Goal: Task Accomplishment & Management: Manage account settings

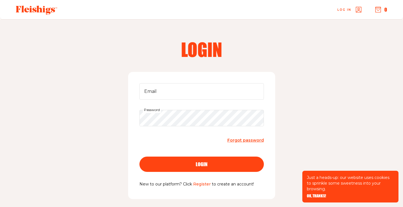
type input "[EMAIL_ADDRESS][DOMAIN_NAME]"
click at [157, 111] on div "Password" at bounding box center [201, 118] width 124 height 16
click at [188, 160] on button "login" at bounding box center [201, 163] width 124 height 15
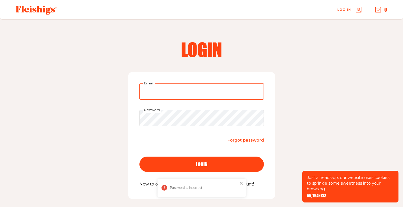
click at [160, 98] on input "Email" at bounding box center [201, 91] width 124 height 16
type input "[EMAIL_ADDRESS][DOMAIN_NAME]"
click at [183, 161] on button "login" at bounding box center [201, 163] width 124 height 15
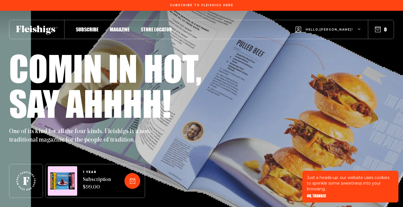
click at [359, 30] on icon "button" at bounding box center [359, 29] width 3 height 3
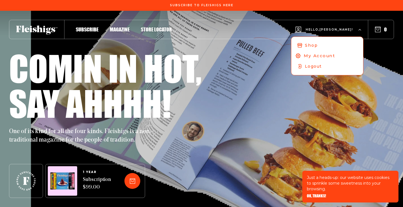
click at [335, 55] on span "My Account" at bounding box center [319, 56] width 31 height 6
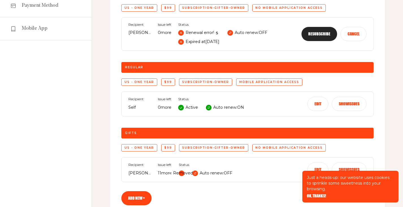
scroll to position [28, 0]
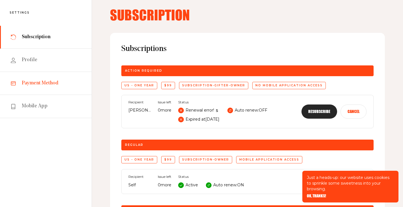
click at [55, 82] on span "Payment Method" at bounding box center [40, 83] width 37 height 7
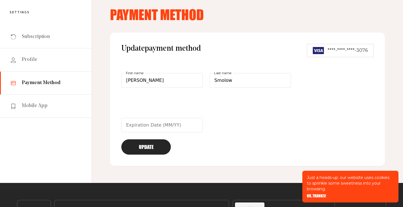
scroll to position [25, 0]
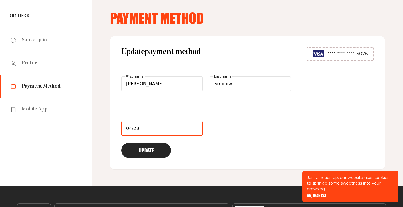
type input "04/29"
click at [152, 147] on button "Update" at bounding box center [146, 150] width 50 height 15
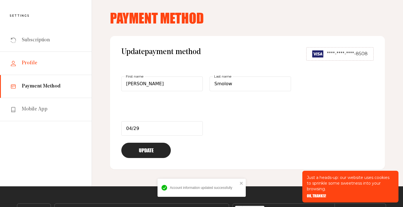
click at [35, 63] on span "Profile" at bounding box center [30, 63] width 16 height 7
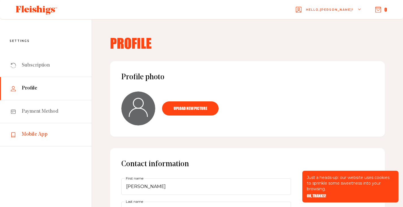
click at [31, 139] on link "Mobile App" at bounding box center [46, 134] width 92 height 23
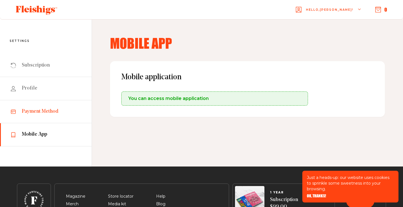
click at [38, 107] on link "Payment Method" at bounding box center [46, 111] width 92 height 23
